Goal: Transaction & Acquisition: Purchase product/service

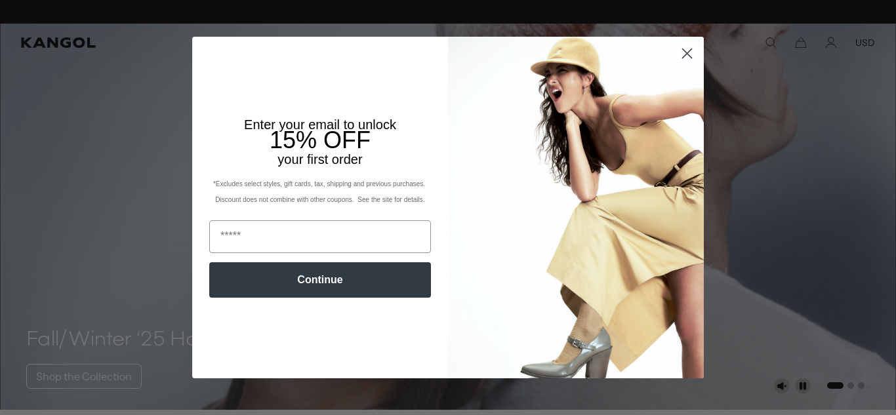
scroll to position [0, 270]
click at [686, 56] on circle "Close dialog" at bounding box center [688, 54] width 22 height 22
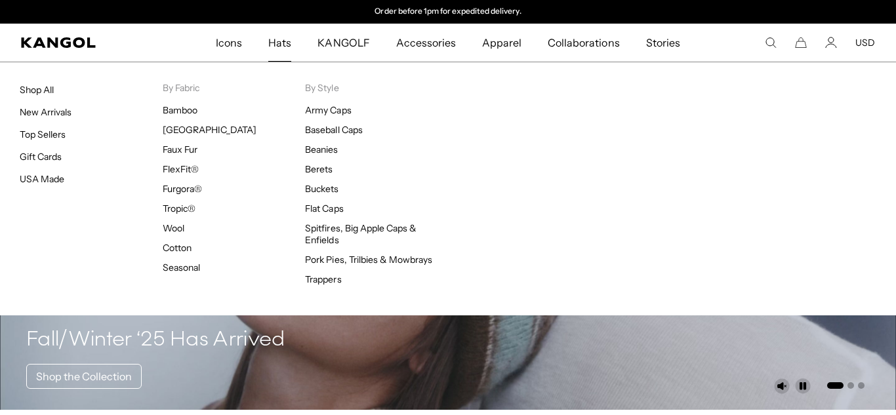
click at [285, 46] on span "Hats" at bounding box center [279, 43] width 23 height 38
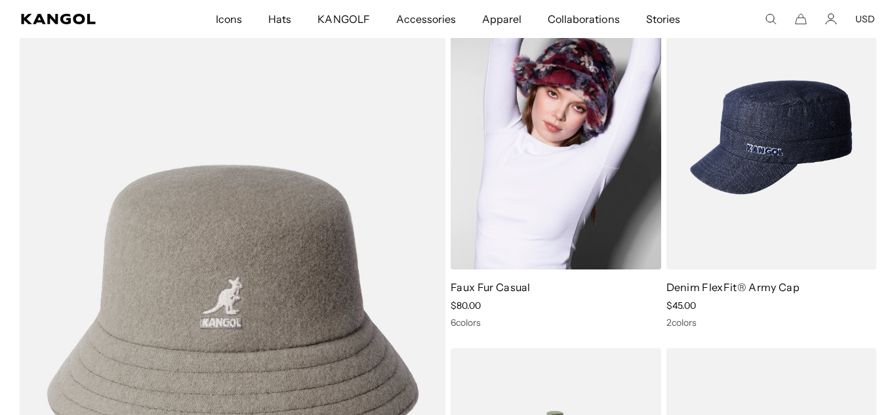
click at [562, 149] on img at bounding box center [556, 137] width 211 height 264
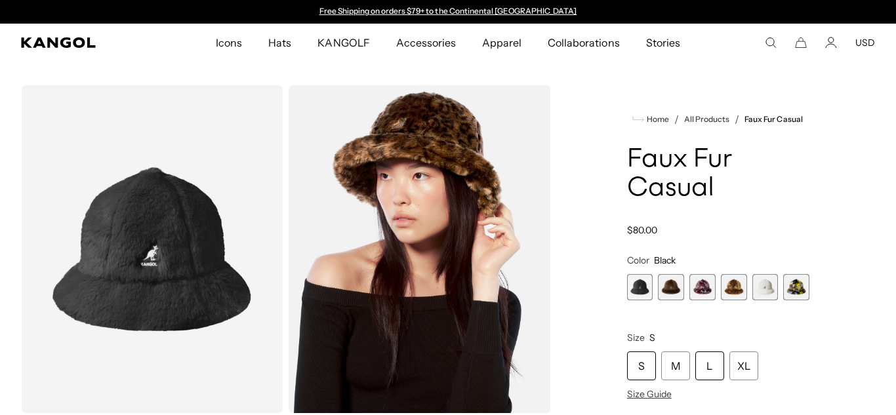
click at [709, 372] on div "L" at bounding box center [710, 366] width 29 height 29
click at [678, 288] on span "2 of 6" at bounding box center [671, 287] width 26 height 26
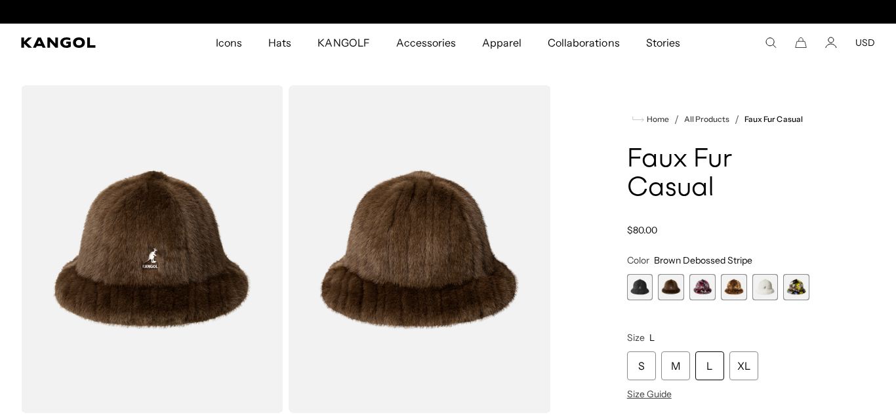
scroll to position [0, 270]
click at [702, 291] on span "3 of 6" at bounding box center [703, 287] width 26 height 26
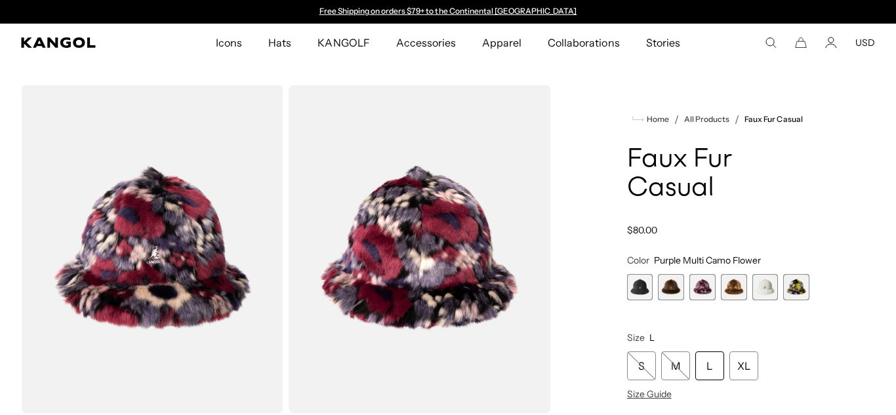
click at [734, 296] on span "4 of 6" at bounding box center [734, 287] width 26 height 26
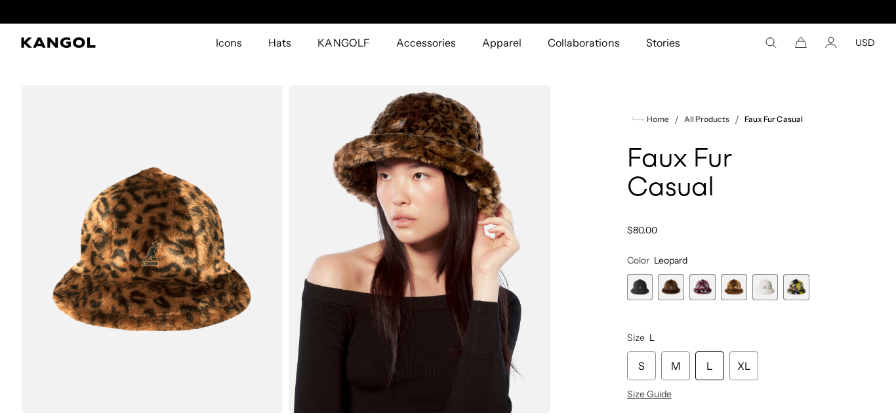
click at [765, 293] on span "5 of 6" at bounding box center [766, 287] width 26 height 26
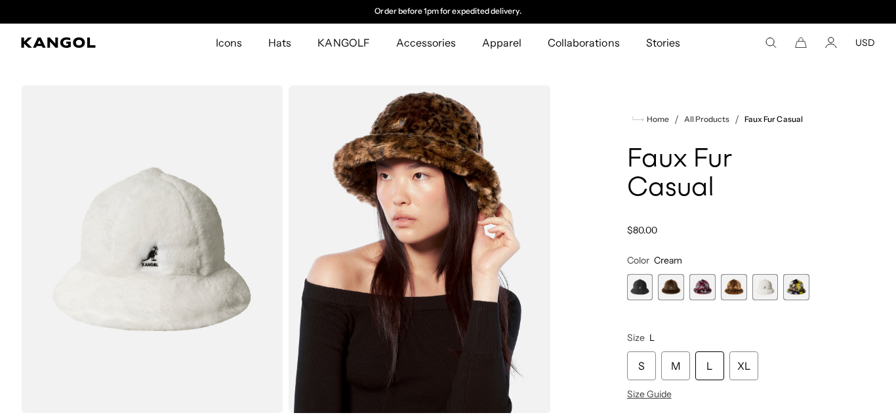
click at [799, 295] on span "6 of 6" at bounding box center [796, 287] width 26 height 26
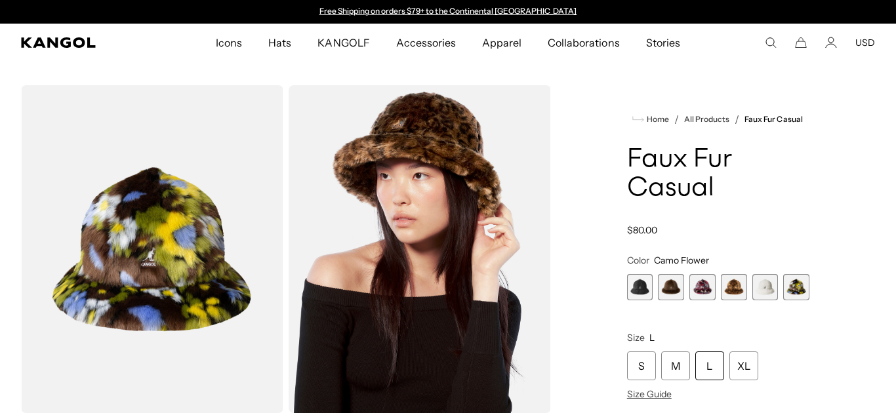
click at [640, 292] on span "1 of 6" at bounding box center [640, 287] width 26 height 26
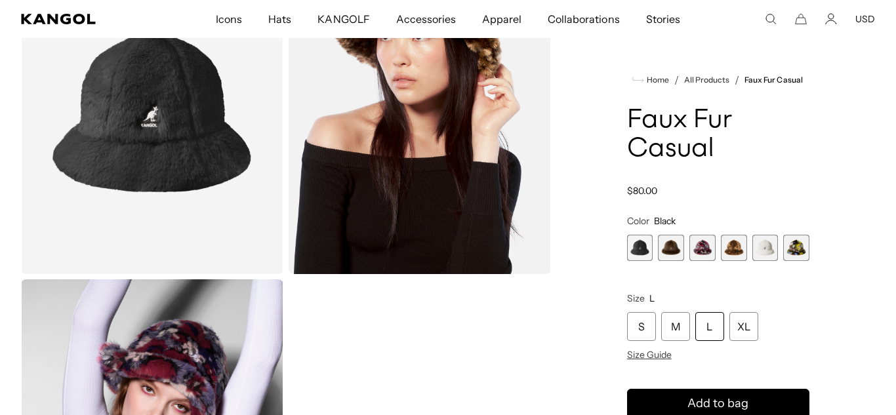
click at [702, 253] on span "3 of 6" at bounding box center [703, 248] width 26 height 26
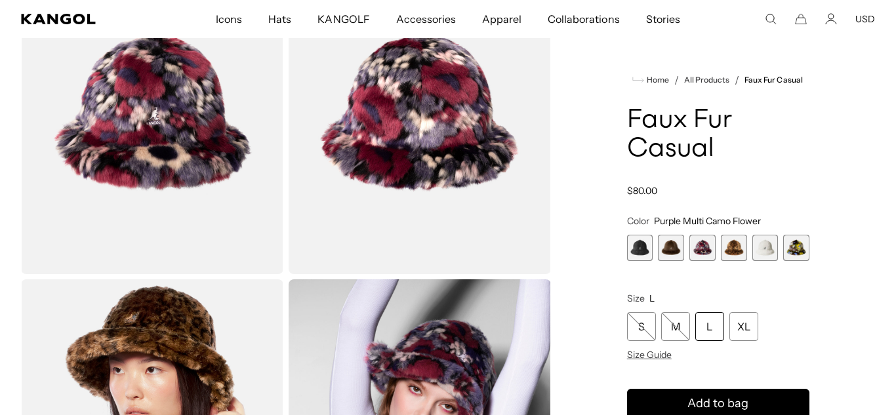
click at [675, 250] on span "2 of 6" at bounding box center [671, 248] width 26 height 26
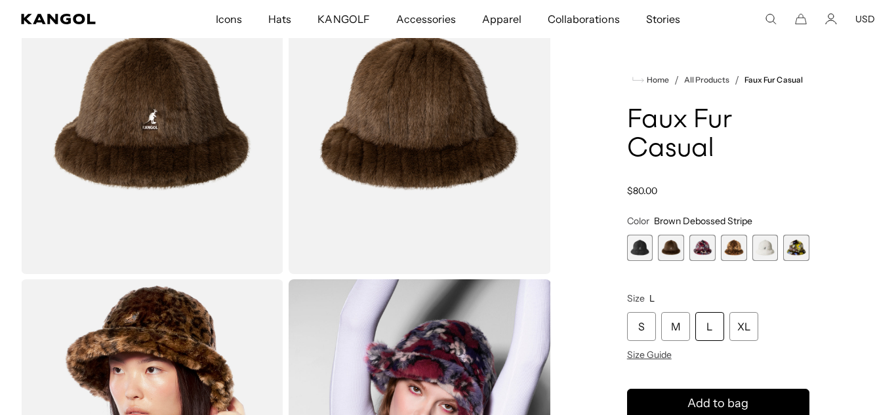
click at [640, 251] on span "1 of 6" at bounding box center [640, 248] width 26 height 26
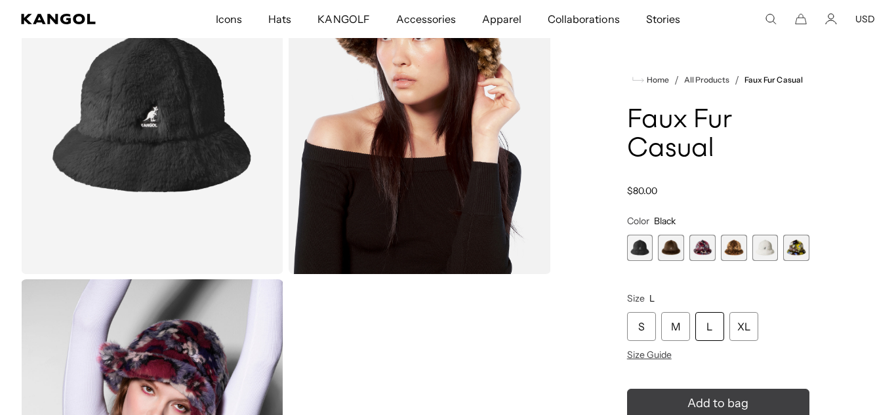
click at [730, 401] on span "Add to bag" at bounding box center [718, 404] width 61 height 18
